Goal: Task Accomplishment & Management: Use online tool/utility

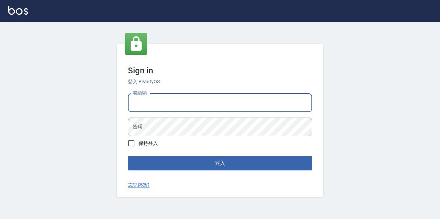
click at [217, 101] on input "電話號碼" at bounding box center [220, 103] width 184 height 19
type input "0977888999"
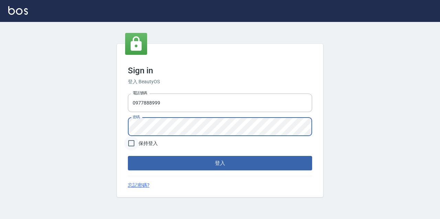
click at [128, 156] on button "登入" at bounding box center [220, 163] width 184 height 14
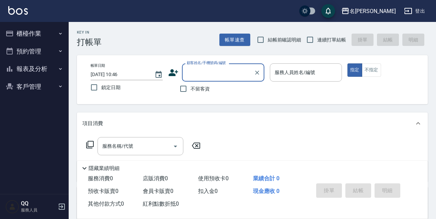
click at [27, 38] on button "櫃檯作業" at bounding box center [34, 34] width 63 height 18
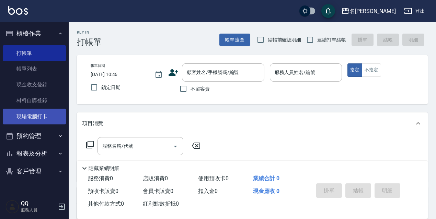
click at [43, 120] on link "現場電腦打卡" at bounding box center [34, 117] width 63 height 16
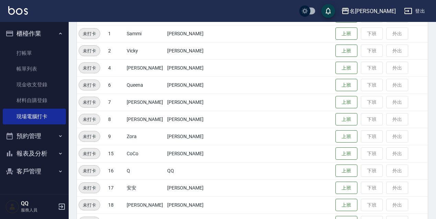
scroll to position [69, 0]
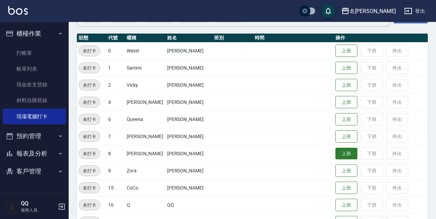
click at [336, 159] on button "上班" at bounding box center [347, 154] width 22 height 12
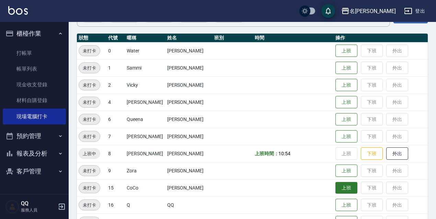
click at [336, 187] on button "上班" at bounding box center [347, 188] width 22 height 12
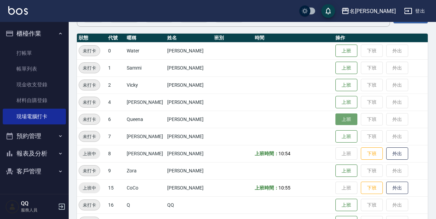
click at [336, 119] on button "上班" at bounding box center [347, 120] width 22 height 12
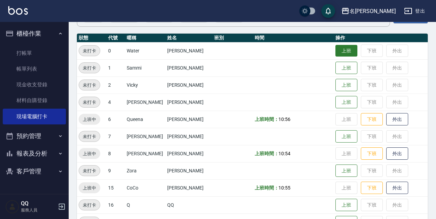
click at [340, 46] on button "上班" at bounding box center [347, 51] width 22 height 12
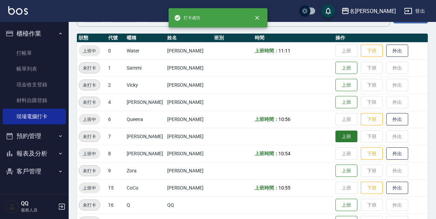
click at [336, 136] on button "上班" at bounding box center [347, 137] width 22 height 12
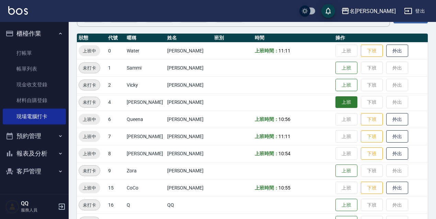
click at [341, 104] on button "上班" at bounding box center [347, 103] width 22 height 12
